Goal: Information Seeking & Learning: Learn about a topic

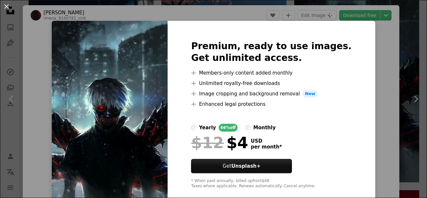
scroll to position [37, 0]
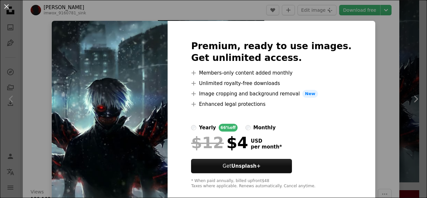
click at [381, 50] on div "An X shape Premium, ready to use images. Get unlimited access. A plus sign Memb…" at bounding box center [213, 99] width 427 height 198
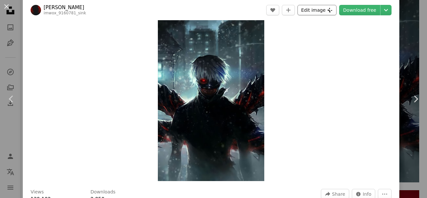
click at [317, 12] on button "Edit image Plus sign for Unsplash+" at bounding box center [317, 10] width 39 height 10
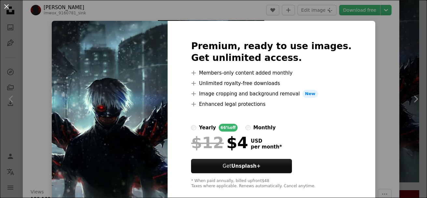
click at [388, 58] on div "An X shape Premium, ready to use images. Get unlimited access. A plus sign Memb…" at bounding box center [213, 99] width 427 height 198
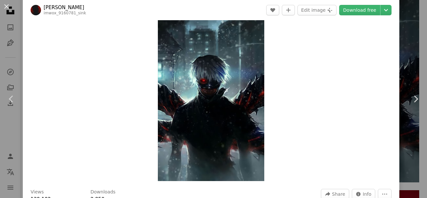
click at [241, 80] on img "Zoom in on this image" at bounding box center [211, 86] width 107 height 189
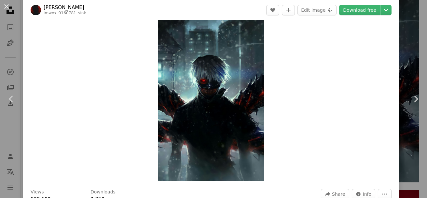
scroll to position [29, 0]
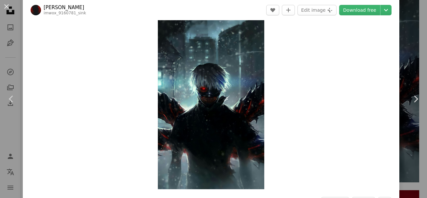
click at [241, 80] on img "Zoom in on this image" at bounding box center [211, 94] width 107 height 189
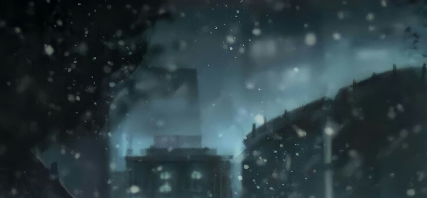
scroll to position [277, 0]
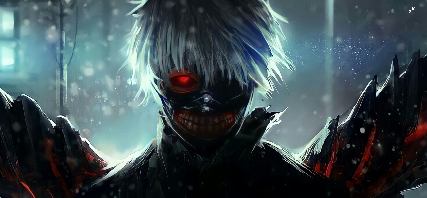
click at [241, 80] on img "Zoom out on this image" at bounding box center [214, 103] width 428 height 761
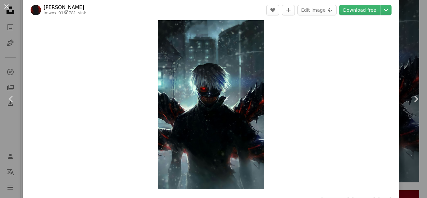
click at [241, 80] on img "Zoom in on this image" at bounding box center [211, 94] width 107 height 189
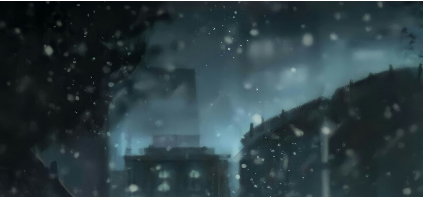
scroll to position [277, 0]
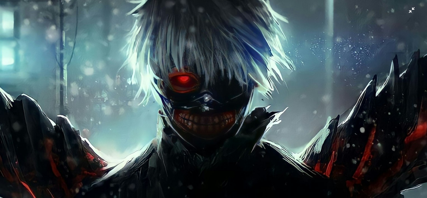
click at [241, 80] on img "Zoom out on this image" at bounding box center [214, 102] width 428 height 761
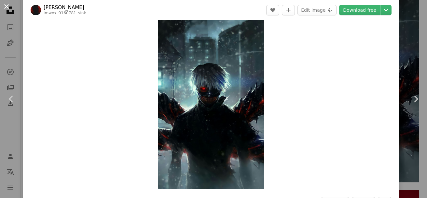
click at [6, 8] on button "An X shape" at bounding box center [7, 7] width 8 height 8
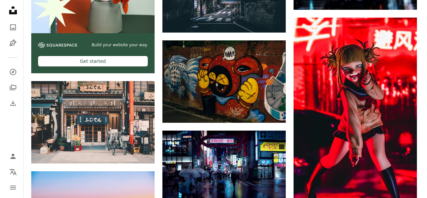
scroll to position [1239, 0]
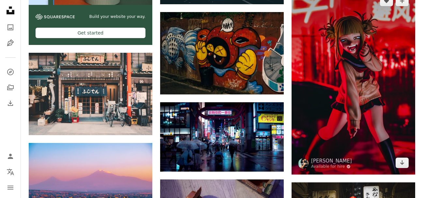
click at [353, 79] on img at bounding box center [352, 81] width 123 height 185
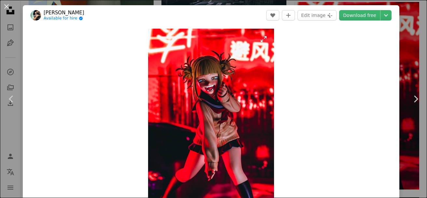
click at [224, 111] on img "Zoom in on this image" at bounding box center [211, 123] width 126 height 189
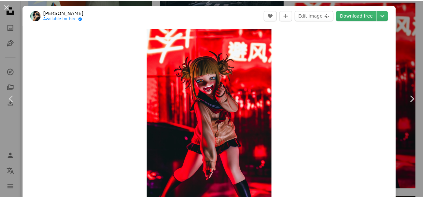
scroll to position [20, 0]
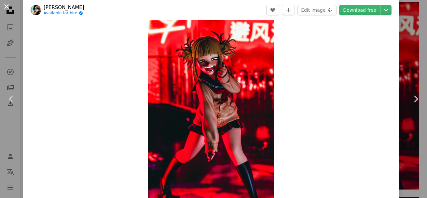
click at [6, 8] on button "An X shape" at bounding box center [7, 7] width 8 height 8
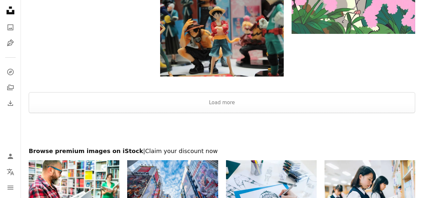
scroll to position [1785, 0]
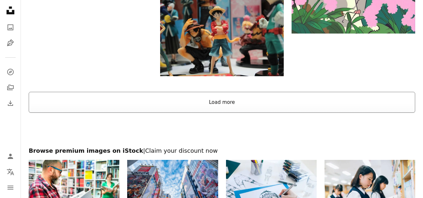
click at [136, 97] on button "Load more" at bounding box center [222, 102] width 386 height 21
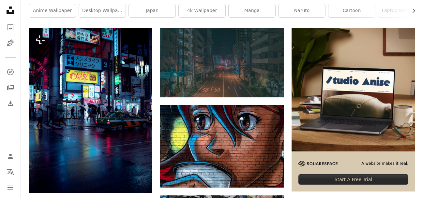
scroll to position [4, 0]
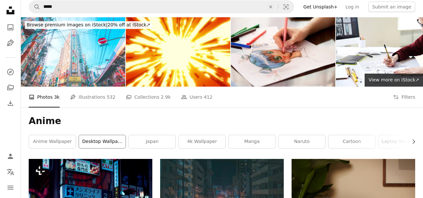
click at [104, 143] on link "desktop wallpaper" at bounding box center [102, 141] width 47 height 13
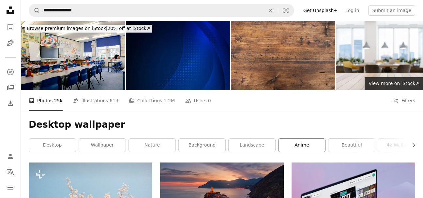
scroll to position [36, 0]
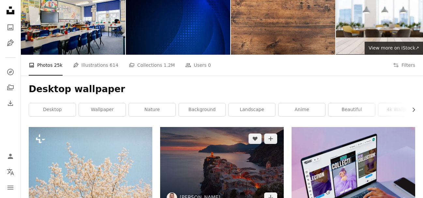
click at [309, 114] on link "anime" at bounding box center [301, 109] width 47 height 13
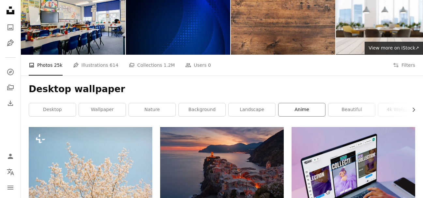
scroll to position [77, 0]
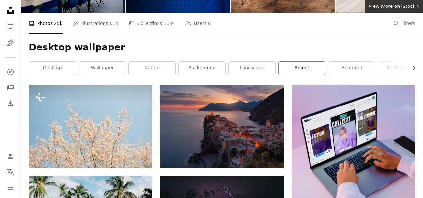
click at [310, 67] on link "anime" at bounding box center [301, 68] width 47 height 13
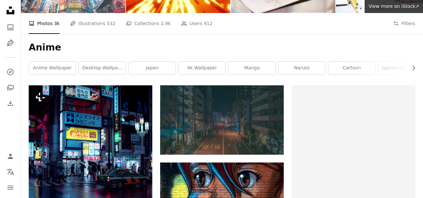
scroll to position [0, 0]
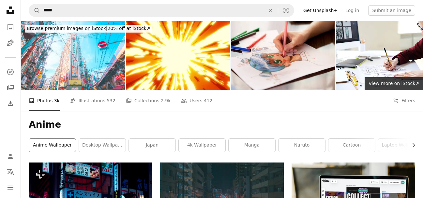
click at [59, 147] on link "anime wallpaper" at bounding box center [52, 145] width 47 height 13
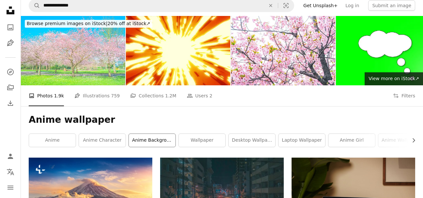
scroll to position [5, 0]
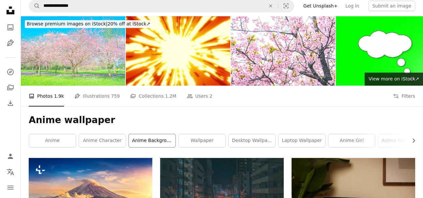
click at [144, 139] on link "anime background" at bounding box center [152, 140] width 47 height 13
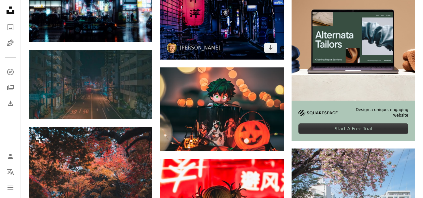
scroll to position [185, 0]
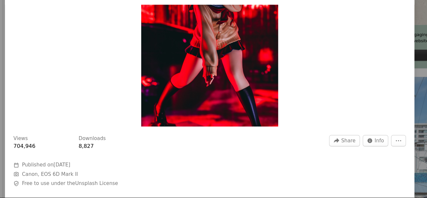
scroll to position [87, 0]
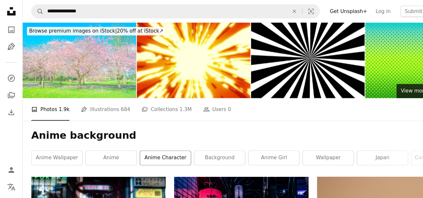
click at [154, 149] on link "anime character" at bounding box center [152, 145] width 47 height 13
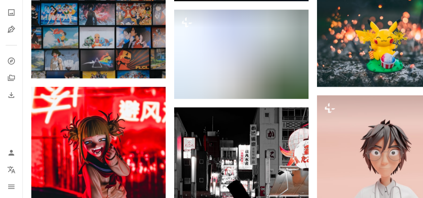
scroll to position [325, 0]
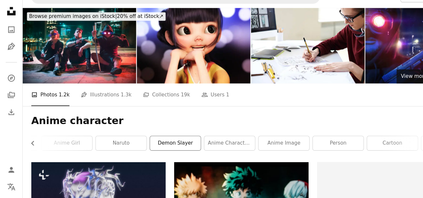
scroll to position [0, 141]
click at [260, 134] on link "anime image" at bounding box center [260, 131] width 47 height 13
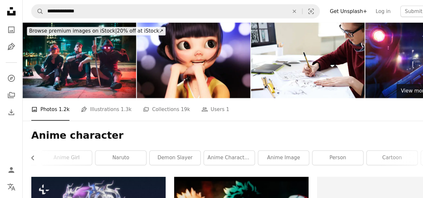
scroll to position [13, 0]
